Goal: Task Accomplishment & Management: Complete application form

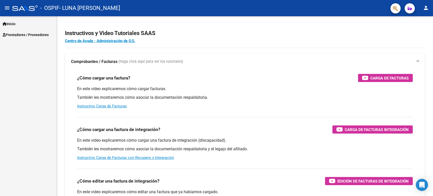
click at [15, 33] on span "Prestadores / Proveedores" at bounding box center [26, 35] width 46 height 6
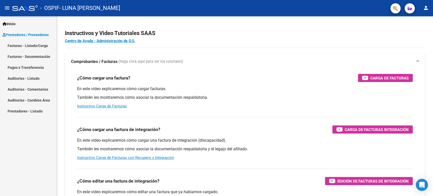
click at [29, 44] on link "Facturas - Listado/Carga" at bounding box center [28, 45] width 57 height 11
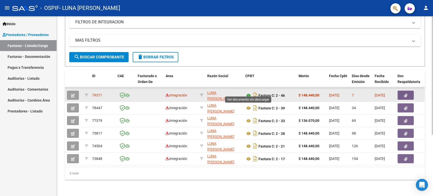
click at [251, 92] on icon at bounding box center [248, 95] width 7 height 6
click at [78, 90] on button "button" at bounding box center [73, 94] width 12 height 9
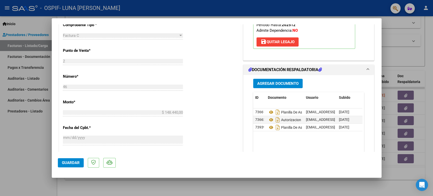
scroll to position [197, 0]
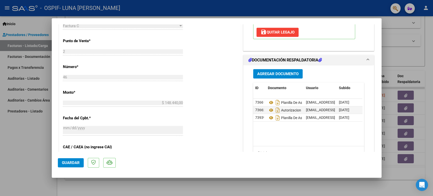
click at [392, 41] on div at bounding box center [216, 98] width 433 height 196
type input "$ 0,00"
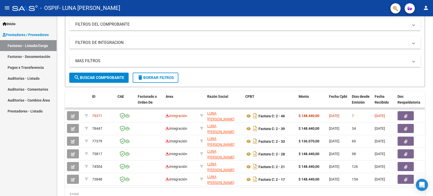
scroll to position [8, 0]
